Goal: Transaction & Acquisition: Purchase product/service

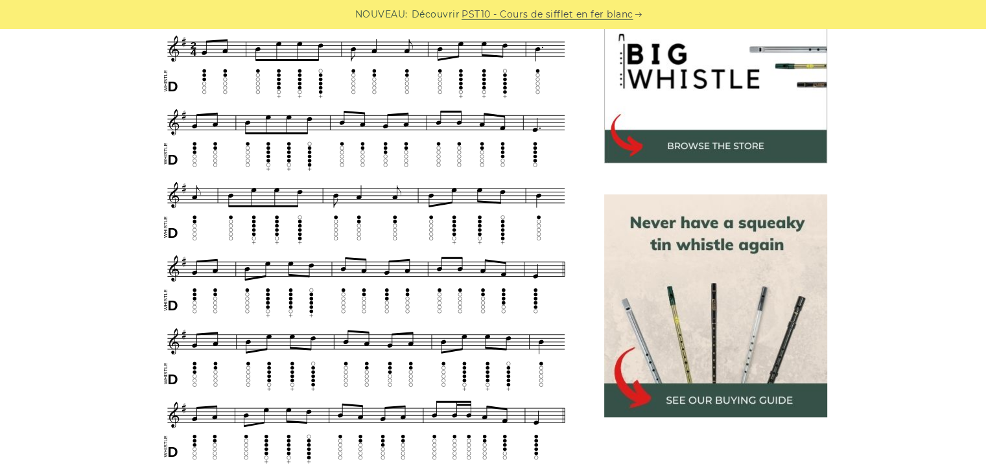
scroll to position [454, 0]
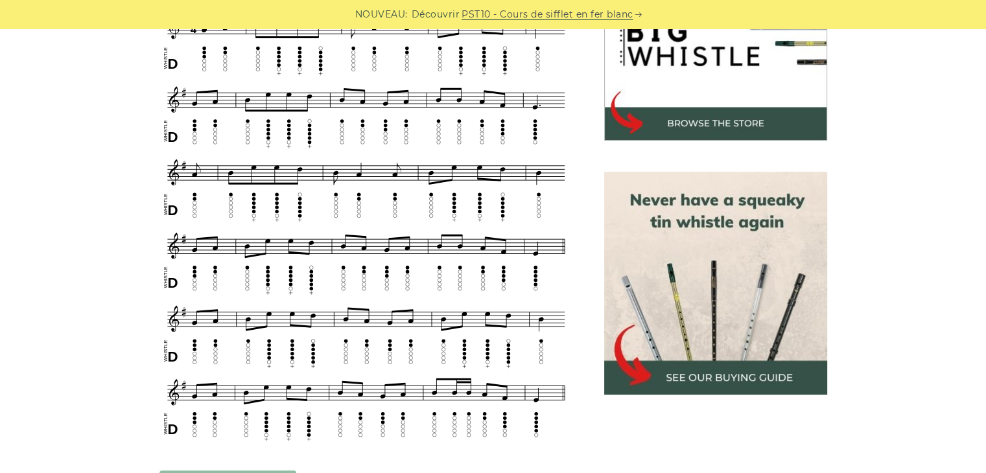
drag, startPoint x: 706, startPoint y: 374, endPoint x: 687, endPoint y: 320, distance: 57.2
click at [687, 320] on img at bounding box center [715, 283] width 223 height 223
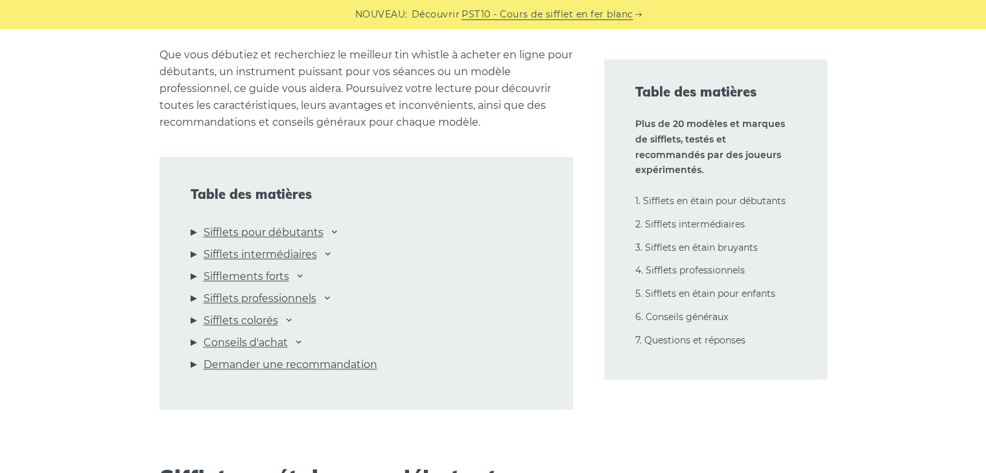
scroll to position [1362, 0]
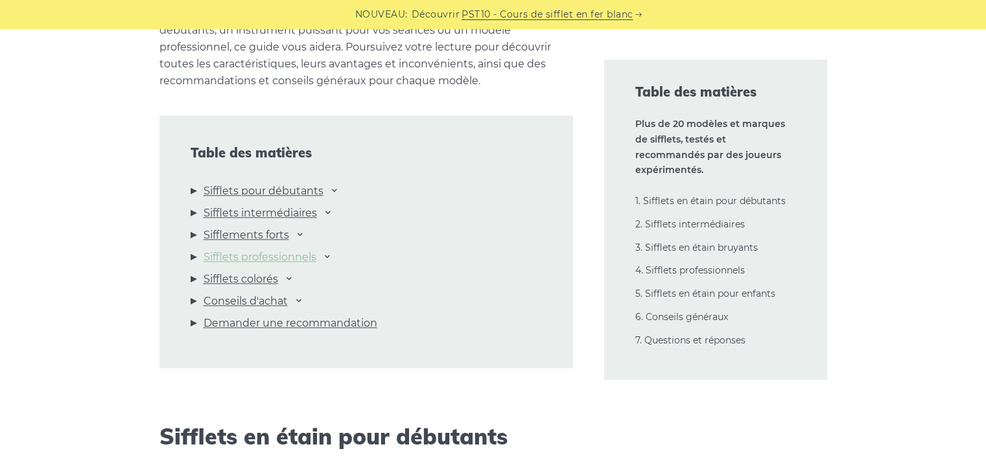
click at [281, 257] on font "Sifflets professionnels" at bounding box center [260, 257] width 113 height 12
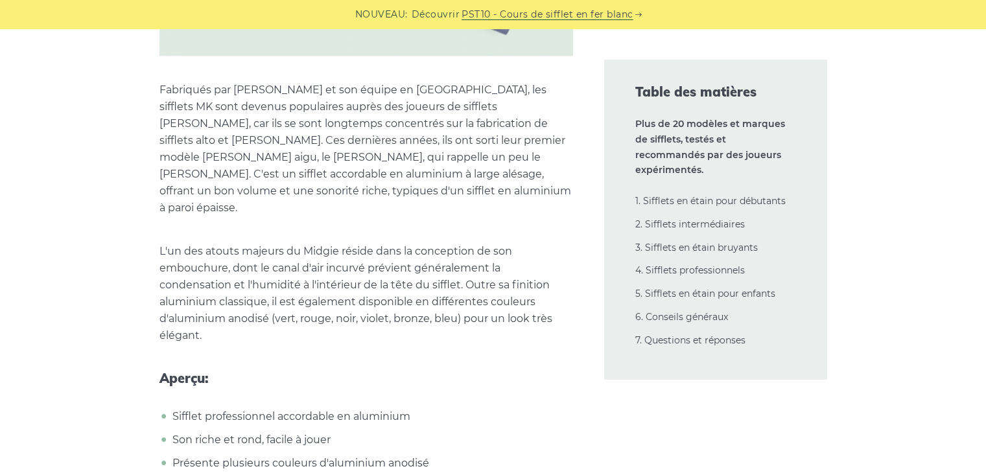
scroll to position [21607, 0]
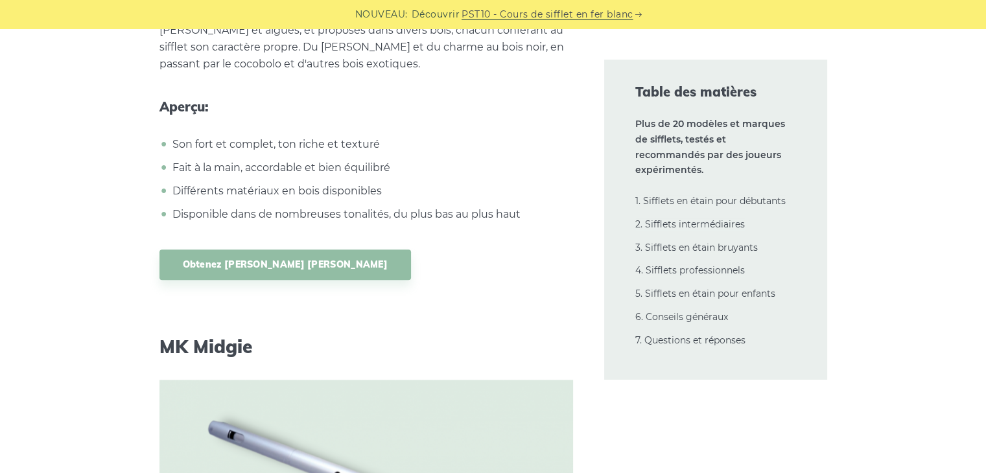
scroll to position [21088, 0]
click at [347, 381] on img at bounding box center [367, 476] width 414 height 191
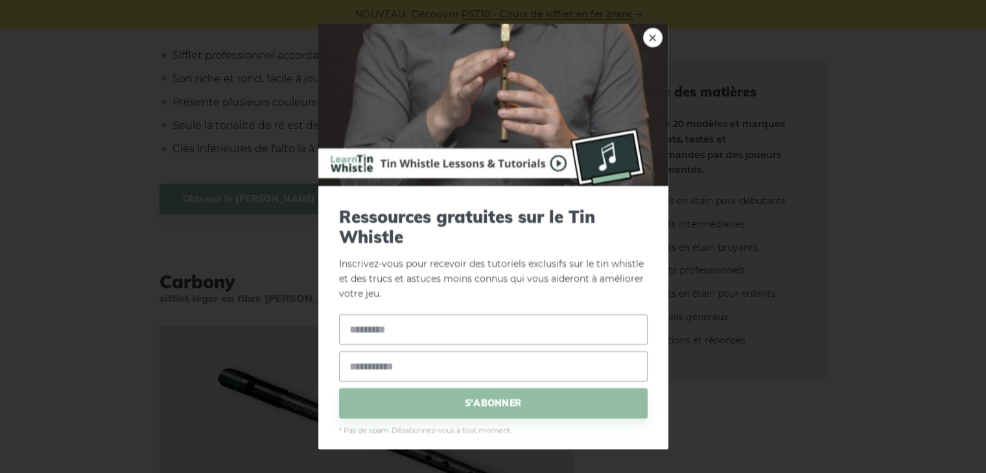
scroll to position [21801, 0]
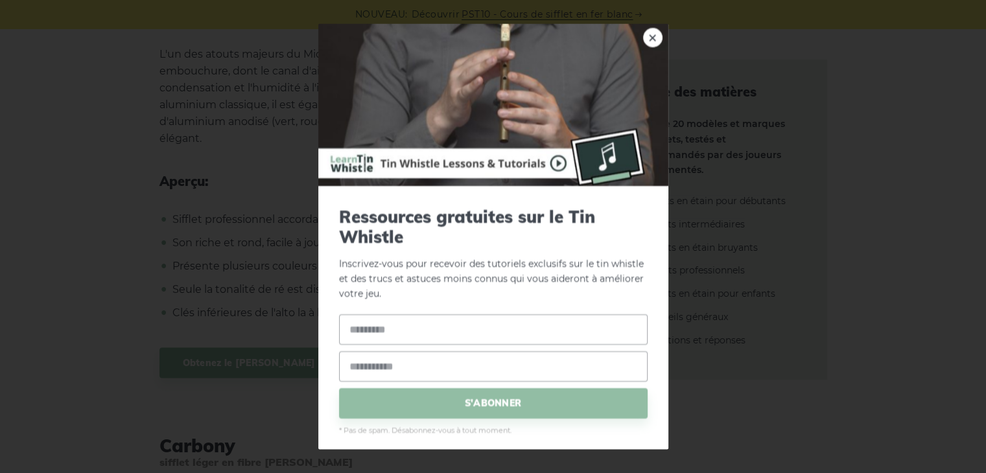
click at [517, 104] on img at bounding box center [493, 105] width 350 height 162
click at [647, 34] on font "×" at bounding box center [652, 38] width 11 height 24
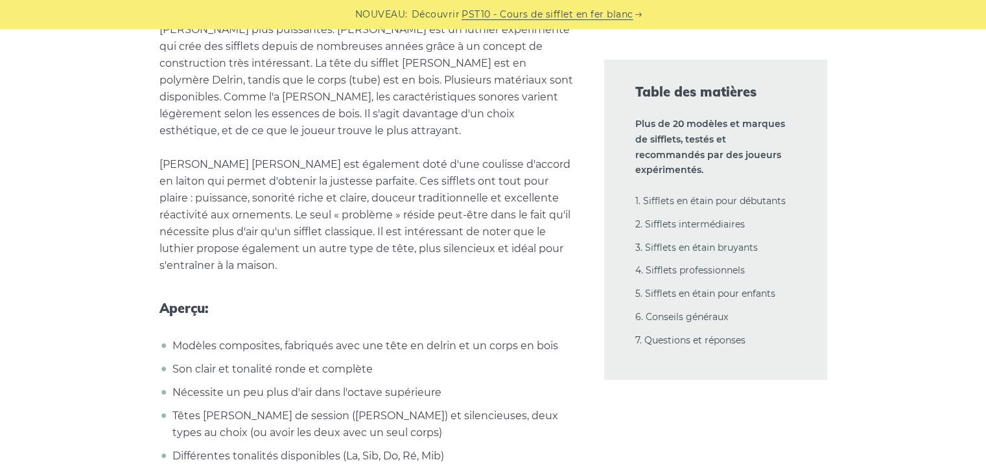
scroll to position [17651, 0]
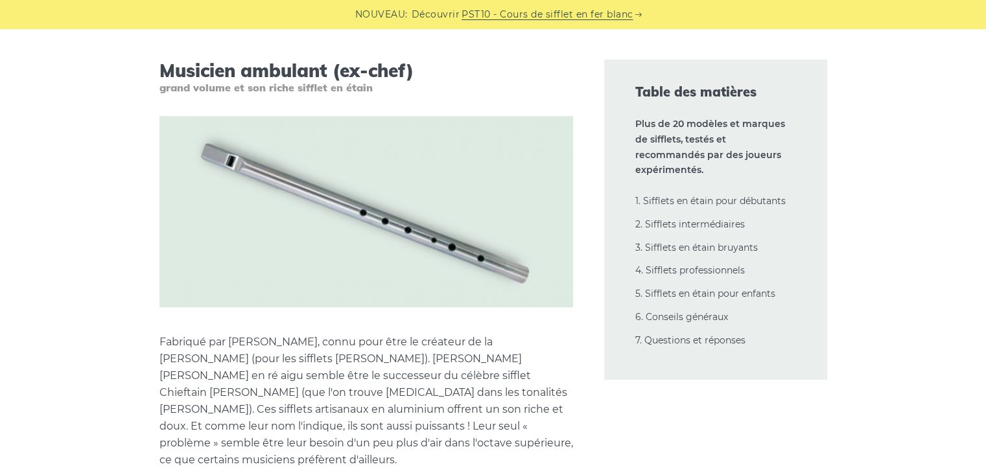
scroll to position [15901, 0]
